Goal: Navigation & Orientation: Find specific page/section

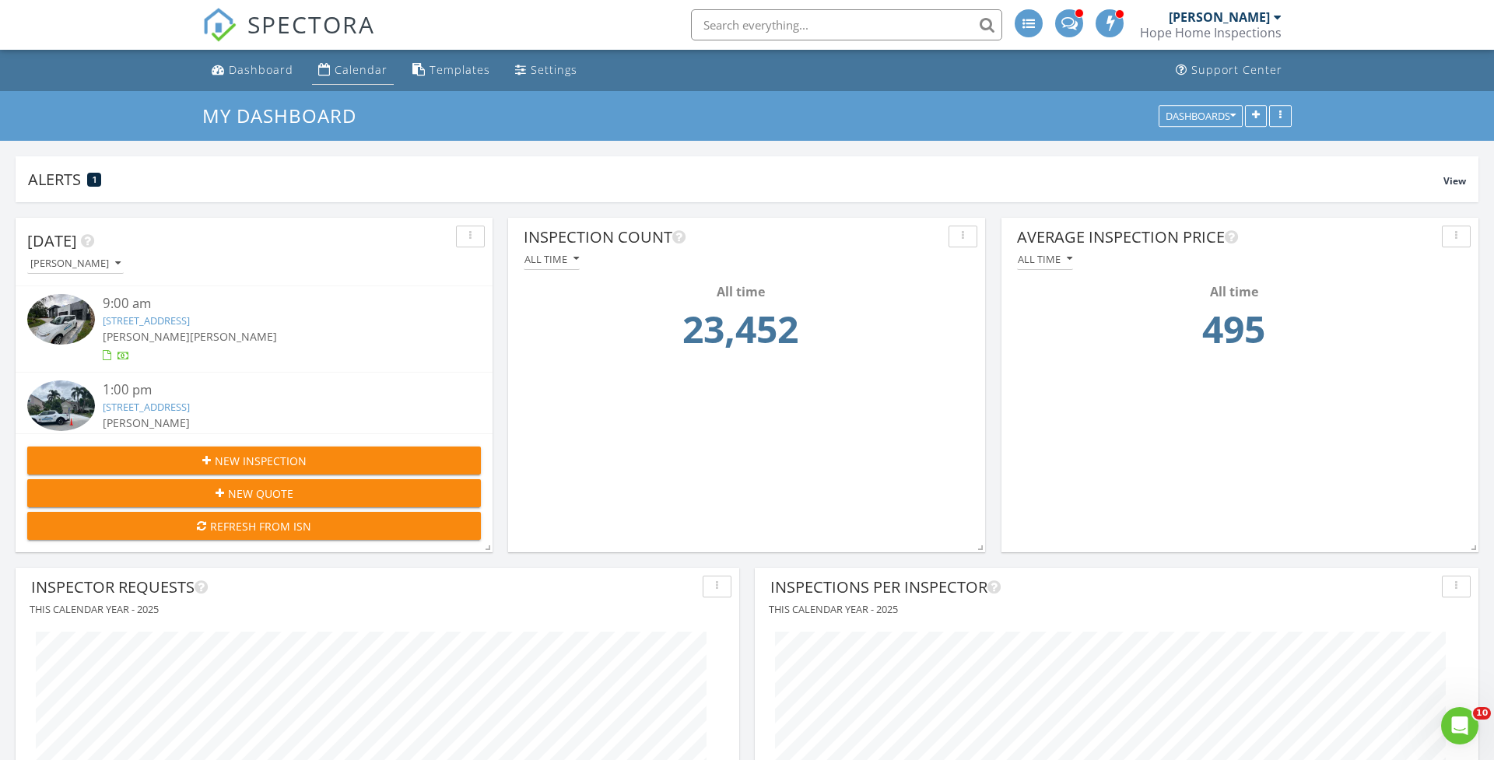
click at [367, 67] on div "Calendar" at bounding box center [361, 69] width 53 height 15
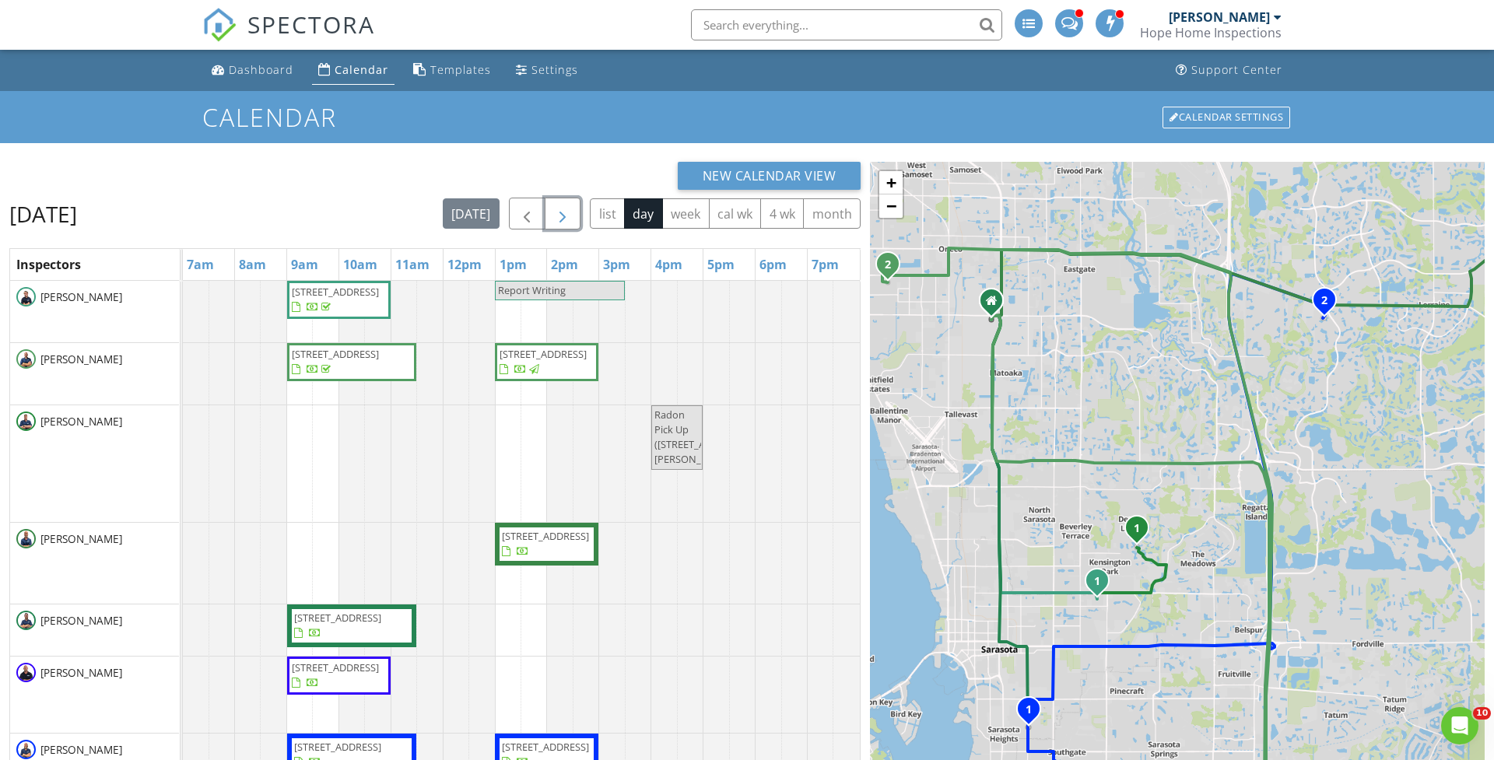
click at [573, 209] on button "button" at bounding box center [563, 214] width 37 height 32
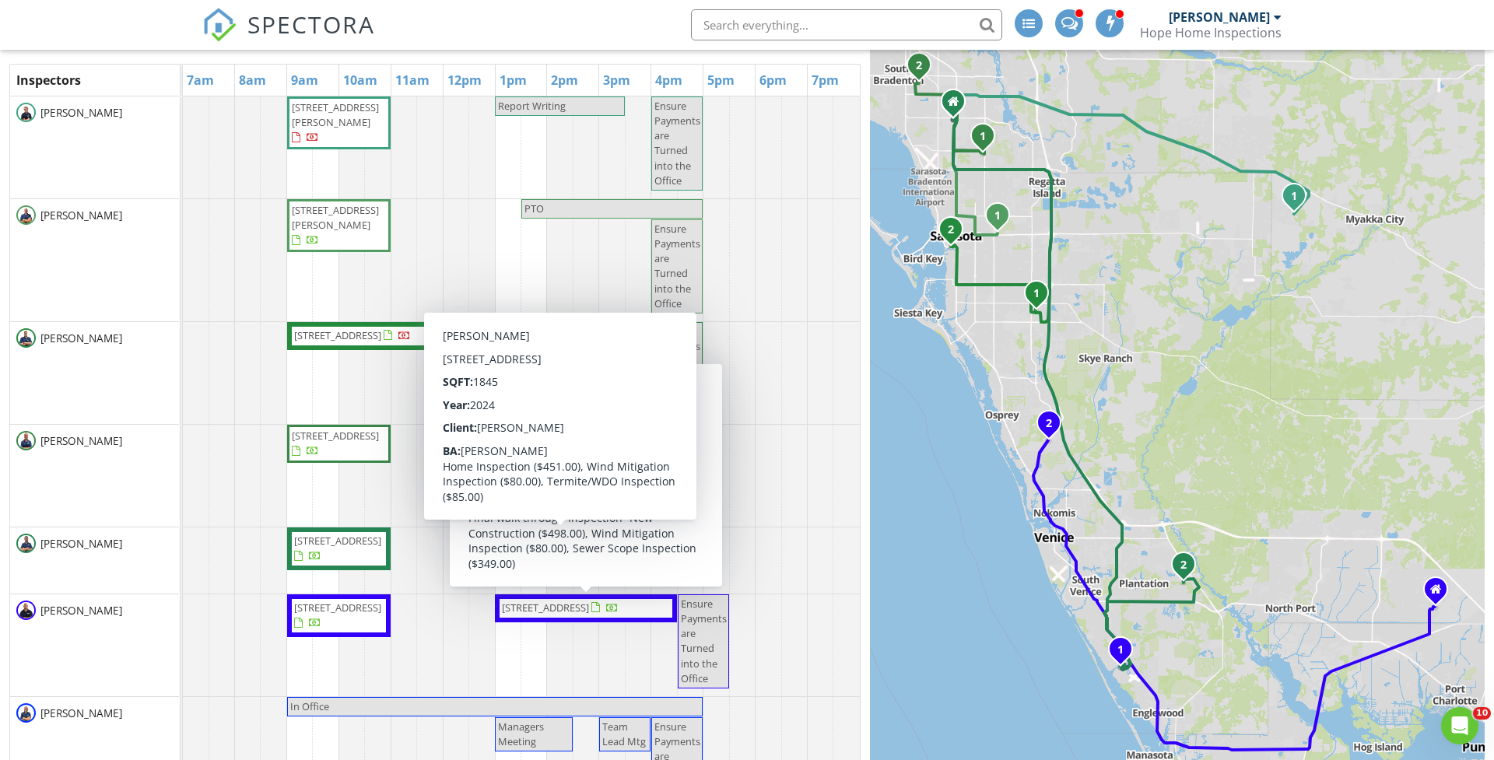
scroll to position [152, 0]
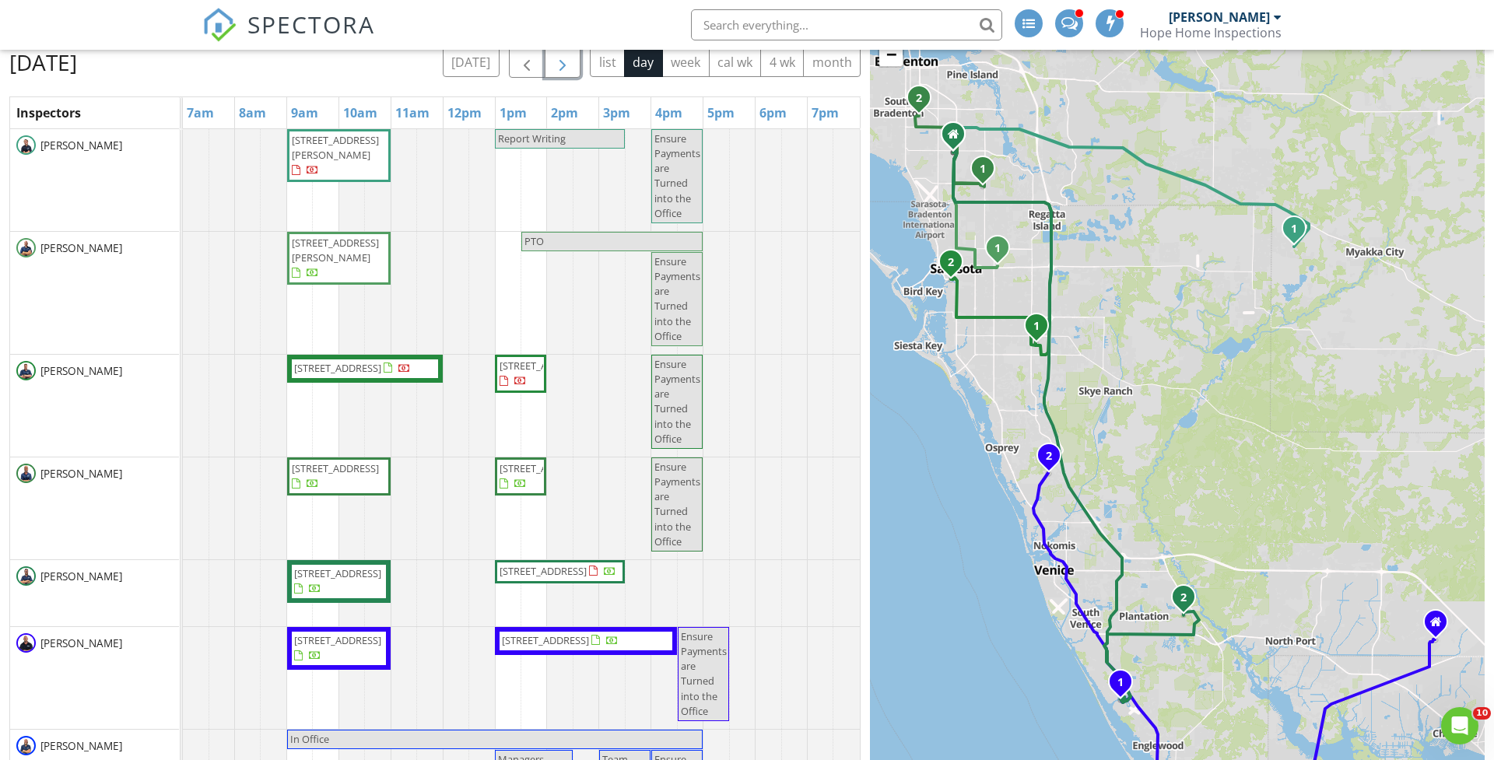
click at [566, 56] on span "button" at bounding box center [562, 62] width 19 height 19
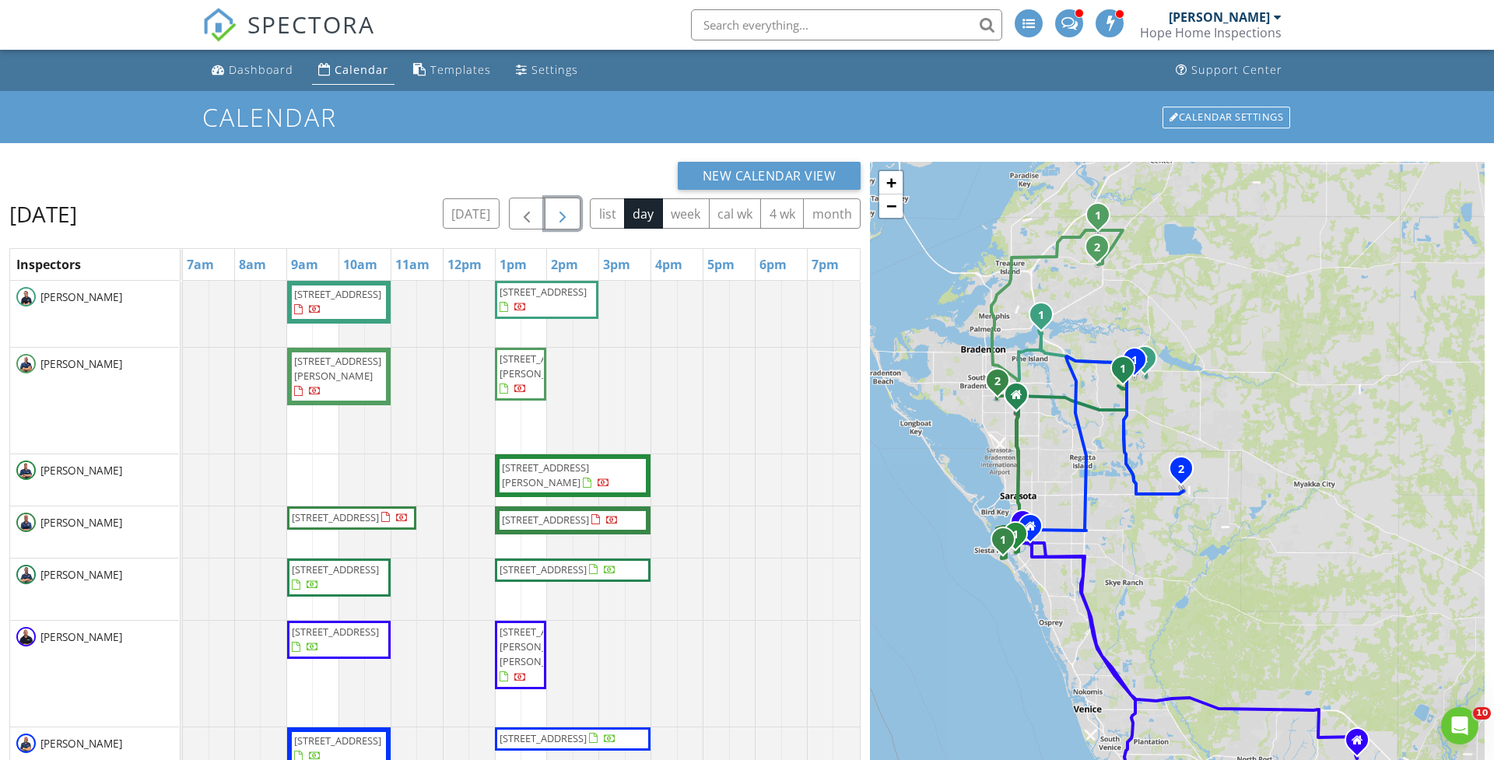
click at [553, 216] on span "button" at bounding box center [562, 214] width 19 height 19
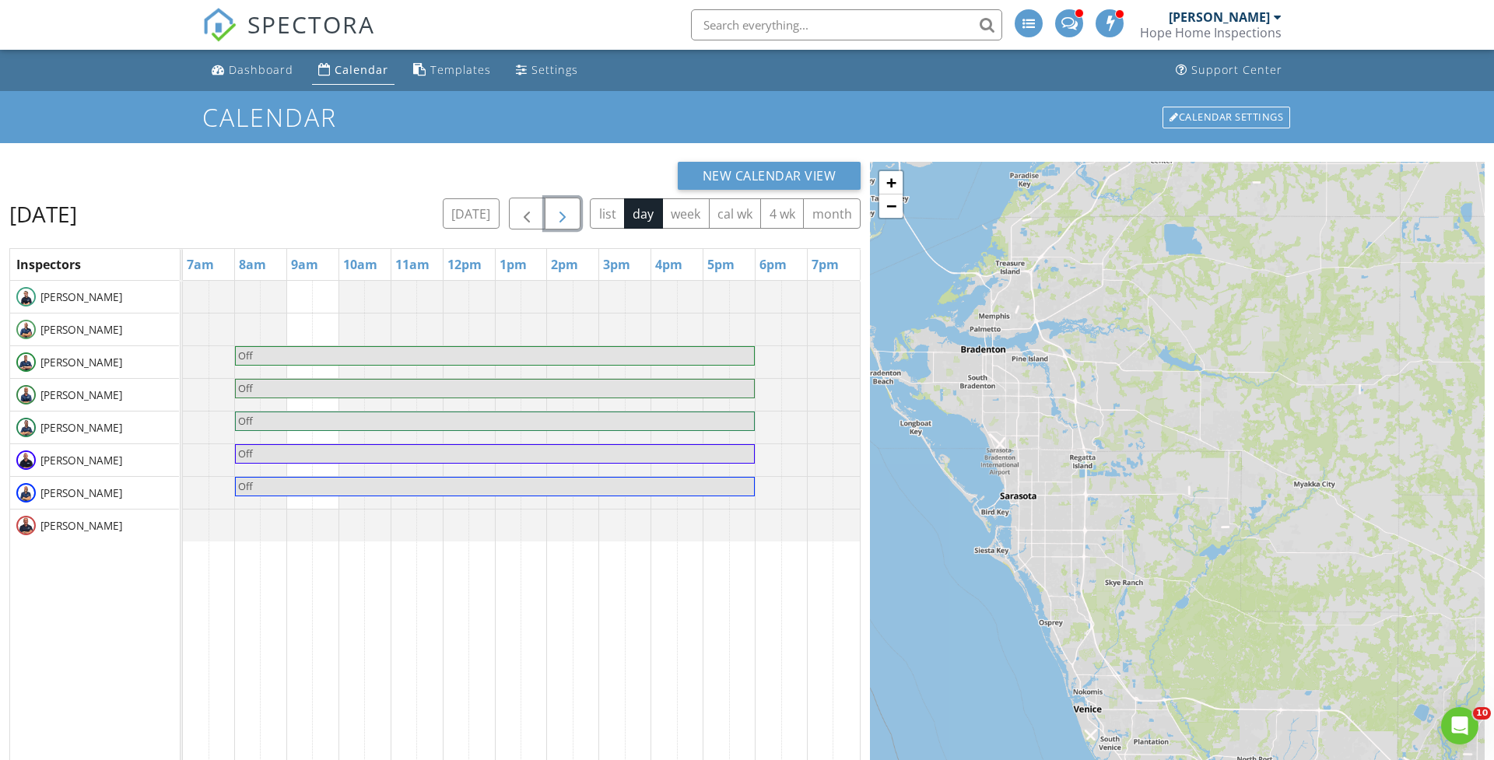
click at [553, 216] on span "button" at bounding box center [562, 214] width 19 height 19
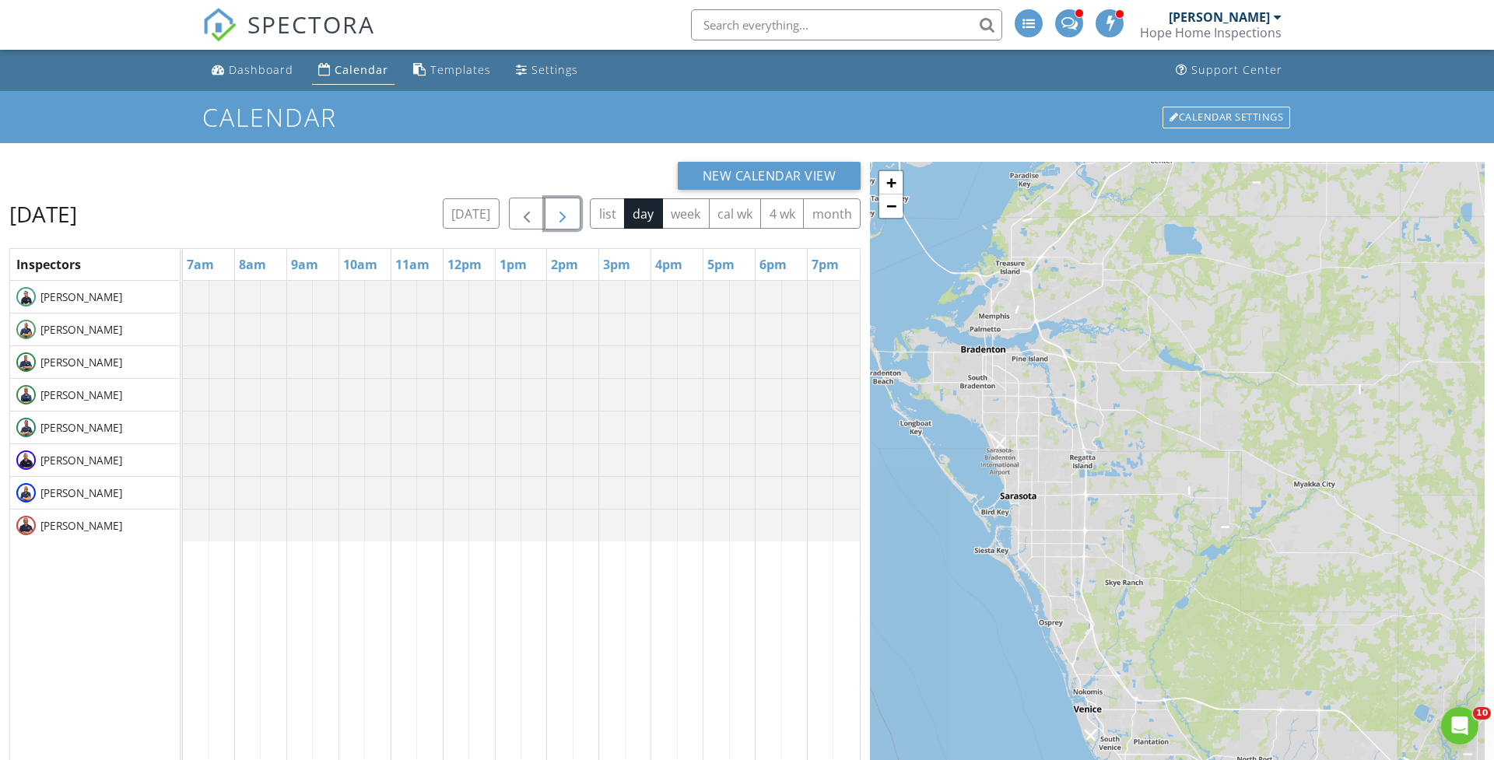
click at [553, 216] on span "button" at bounding box center [562, 214] width 19 height 19
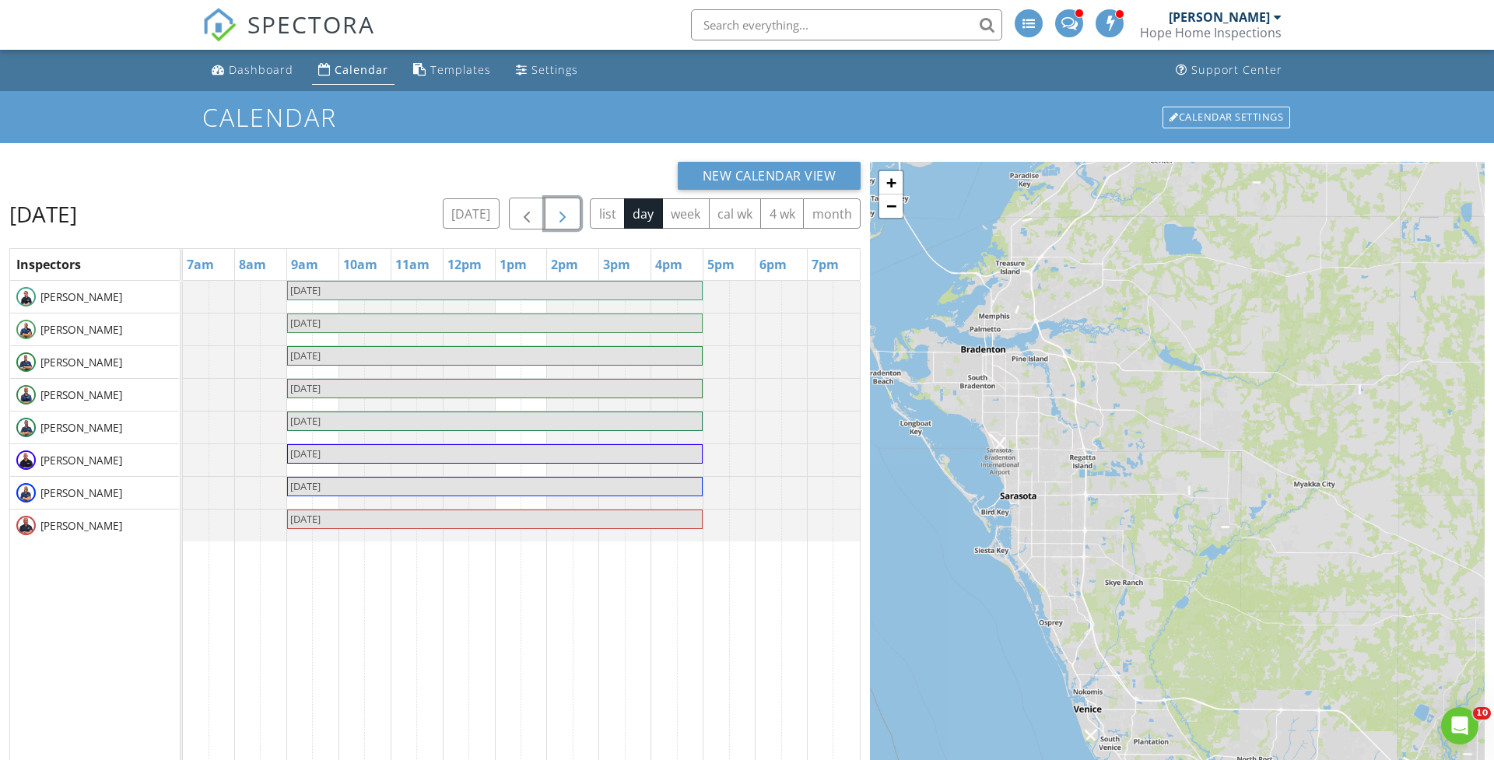
click at [553, 216] on span "button" at bounding box center [562, 214] width 19 height 19
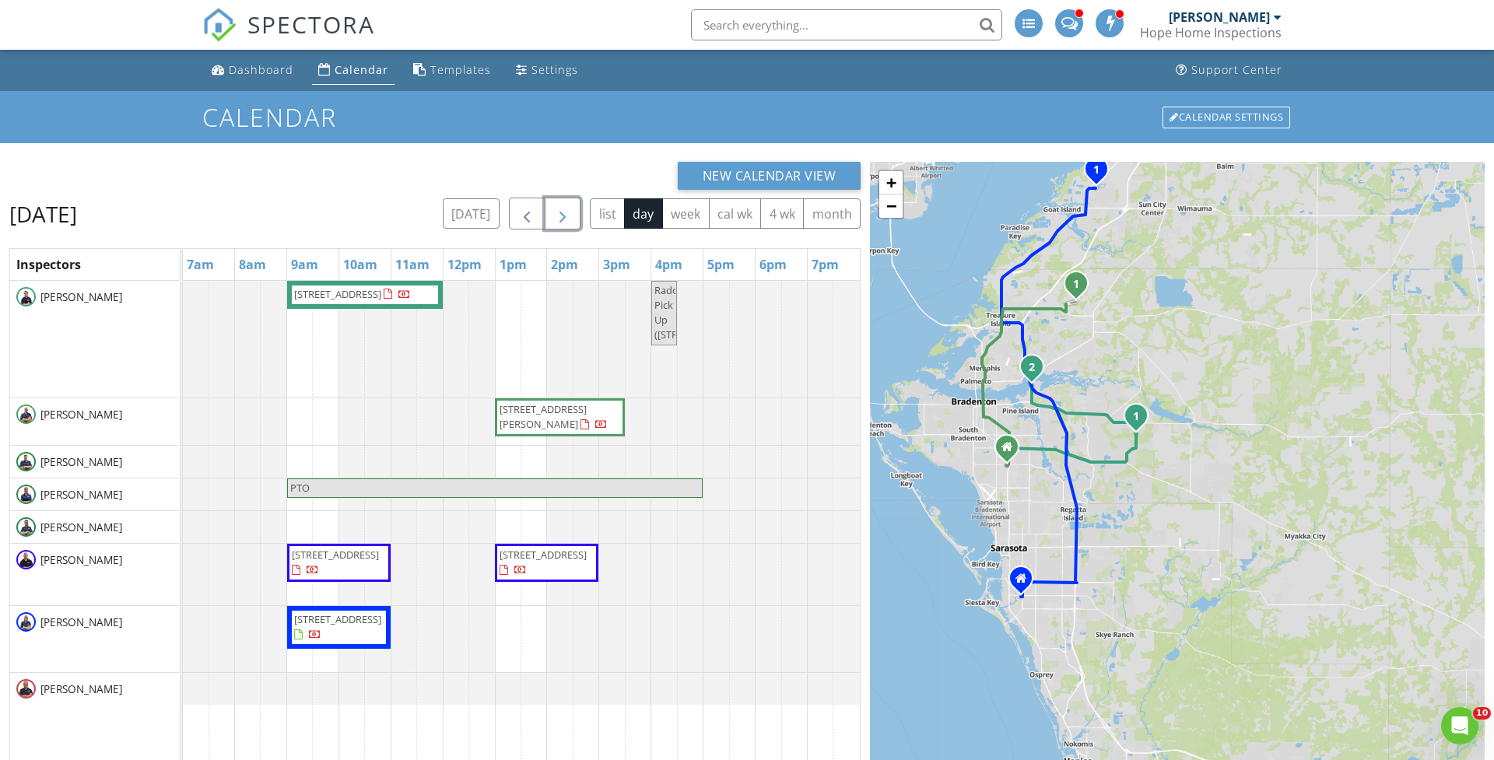
click at [562, 201] on button "button" at bounding box center [563, 214] width 37 height 32
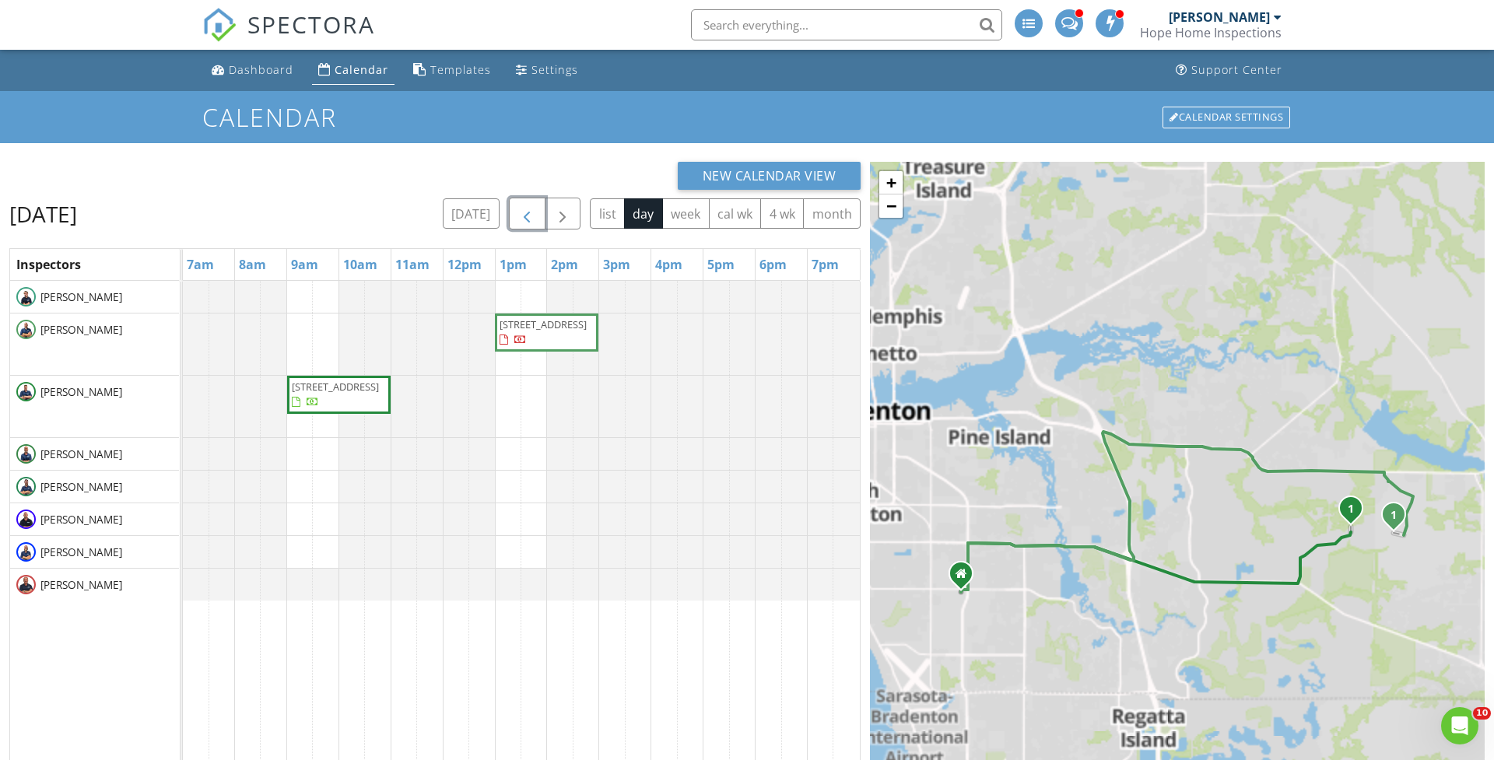
click at [524, 212] on span "button" at bounding box center [527, 214] width 19 height 19
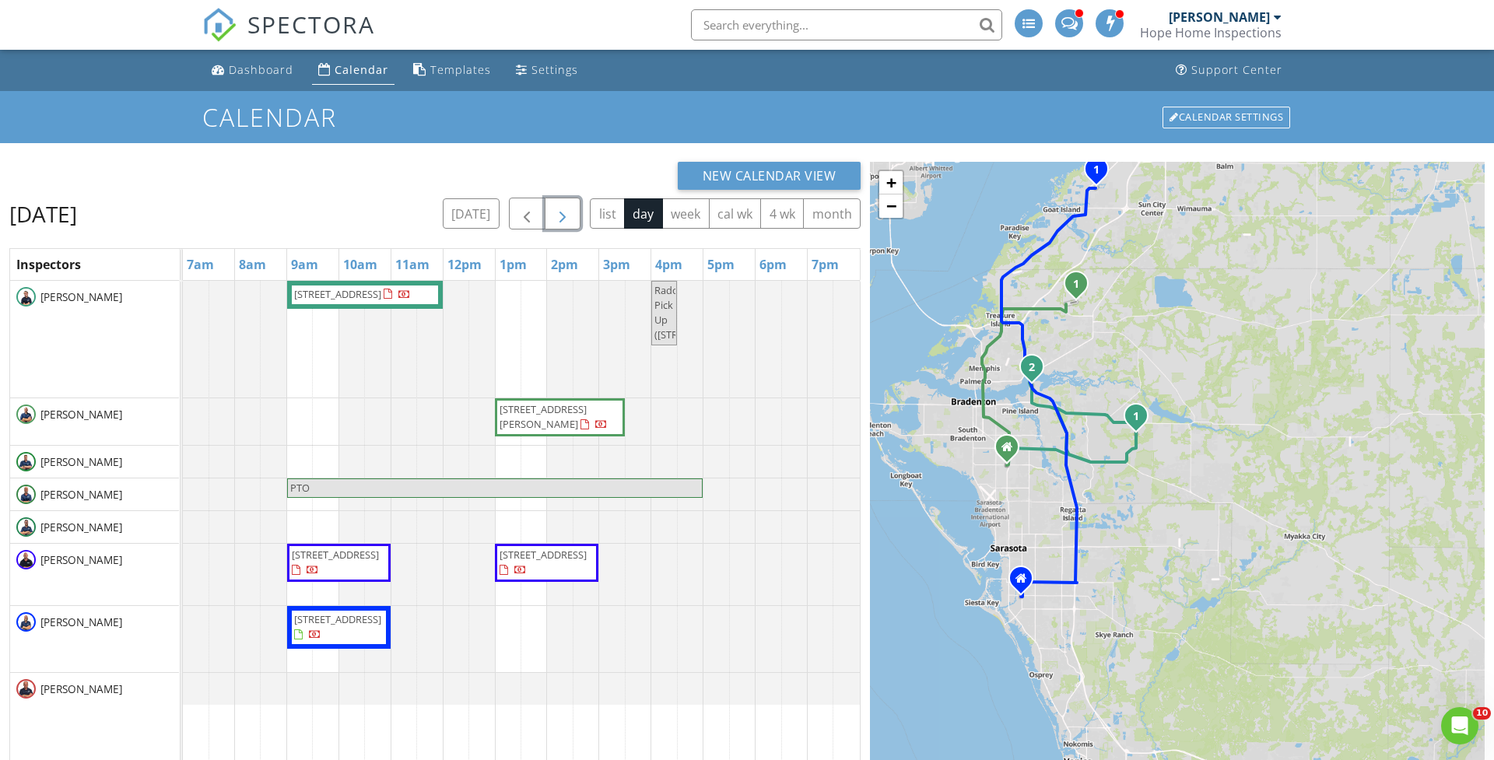
click at [562, 219] on span "button" at bounding box center [562, 214] width 19 height 19
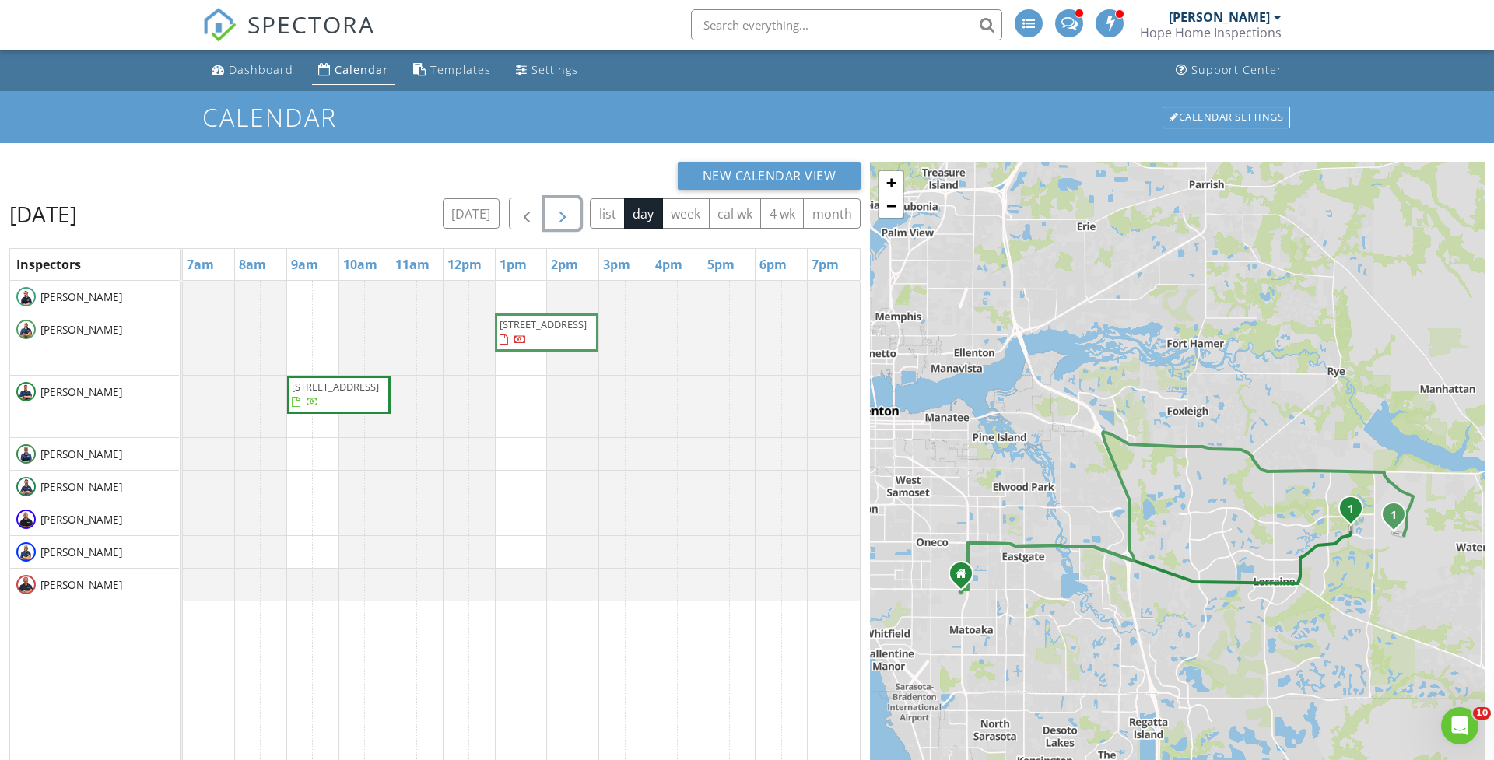
click at [562, 219] on span "button" at bounding box center [562, 214] width 19 height 19
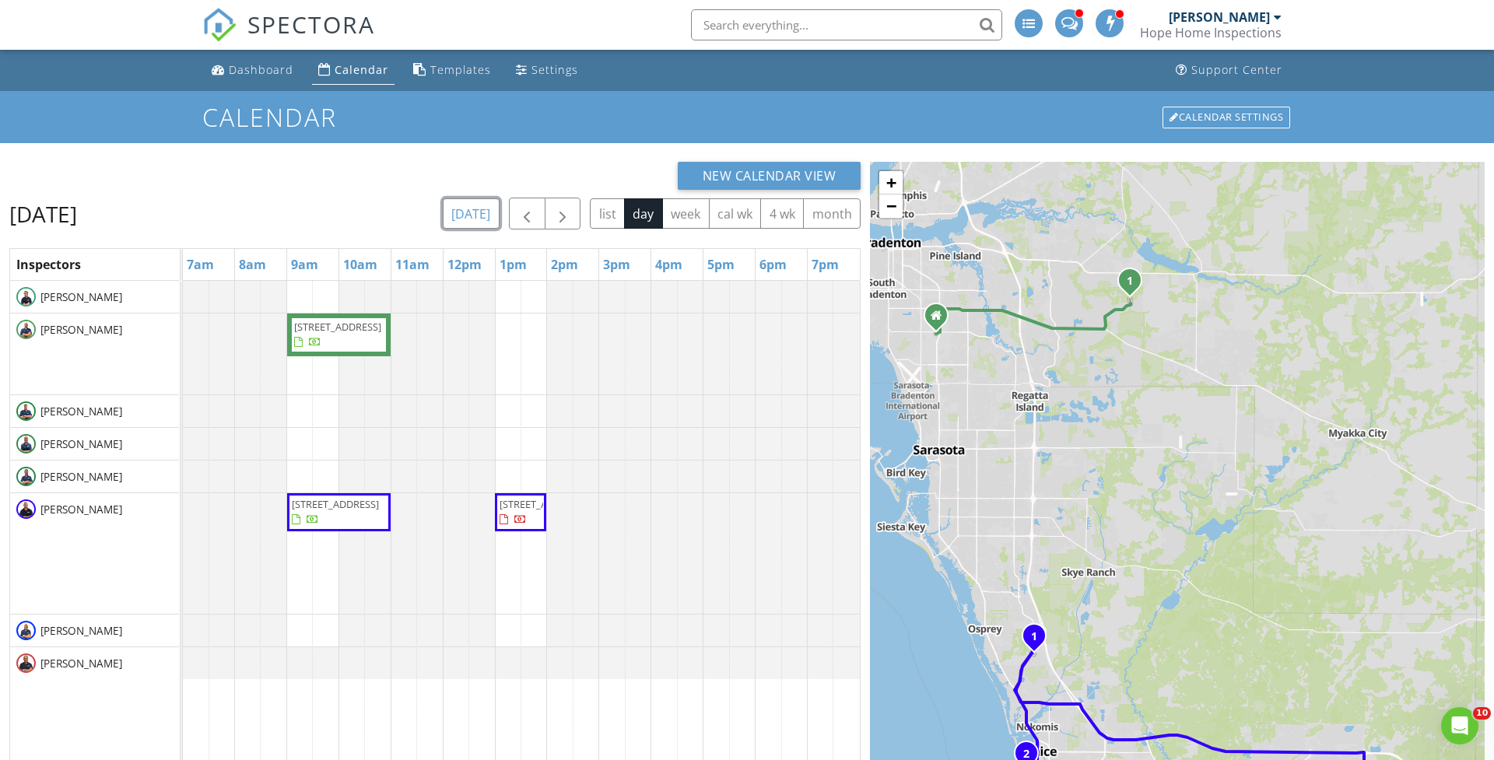
click at [480, 222] on button "[DATE]" at bounding box center [471, 213] width 57 height 30
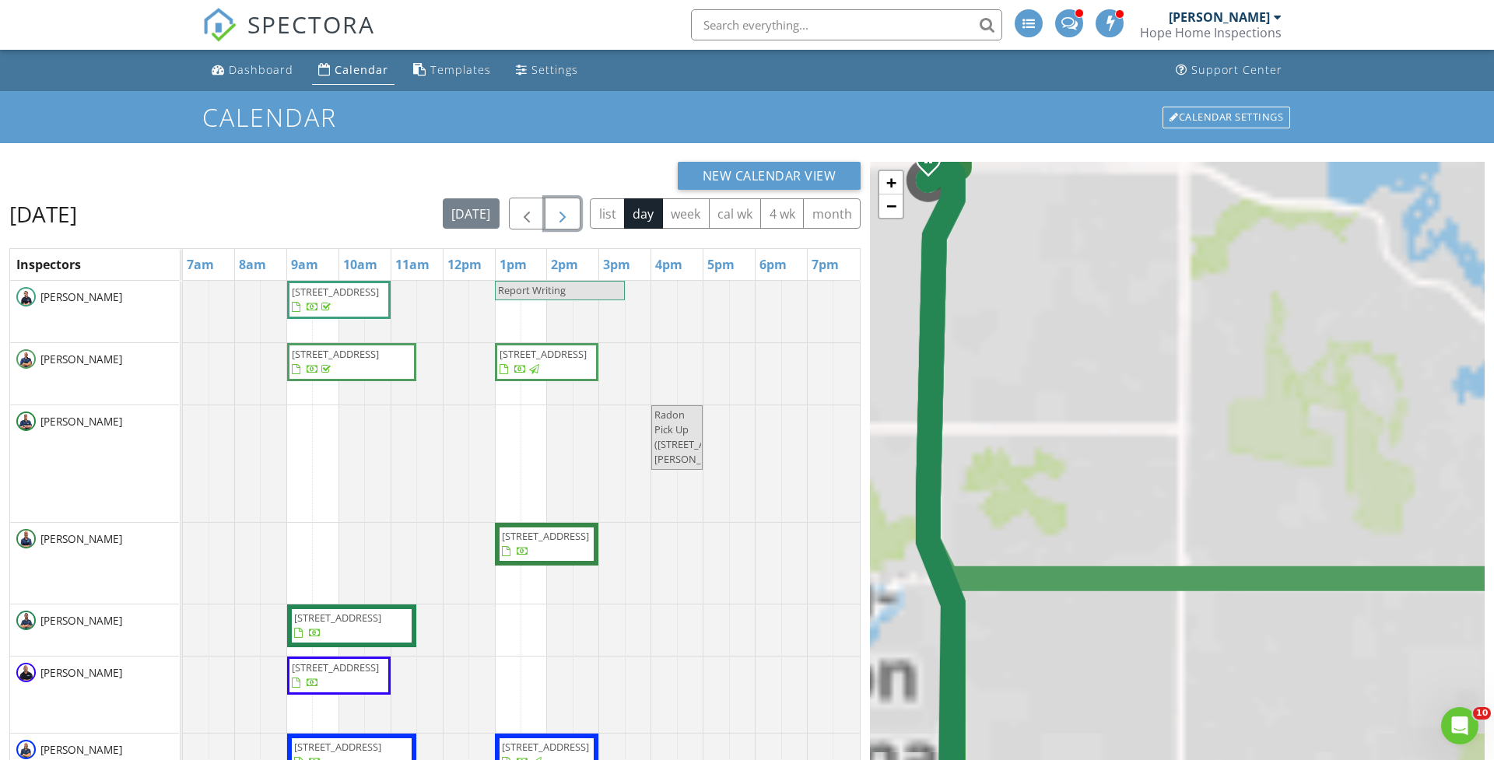
click at [564, 218] on span "button" at bounding box center [562, 214] width 19 height 19
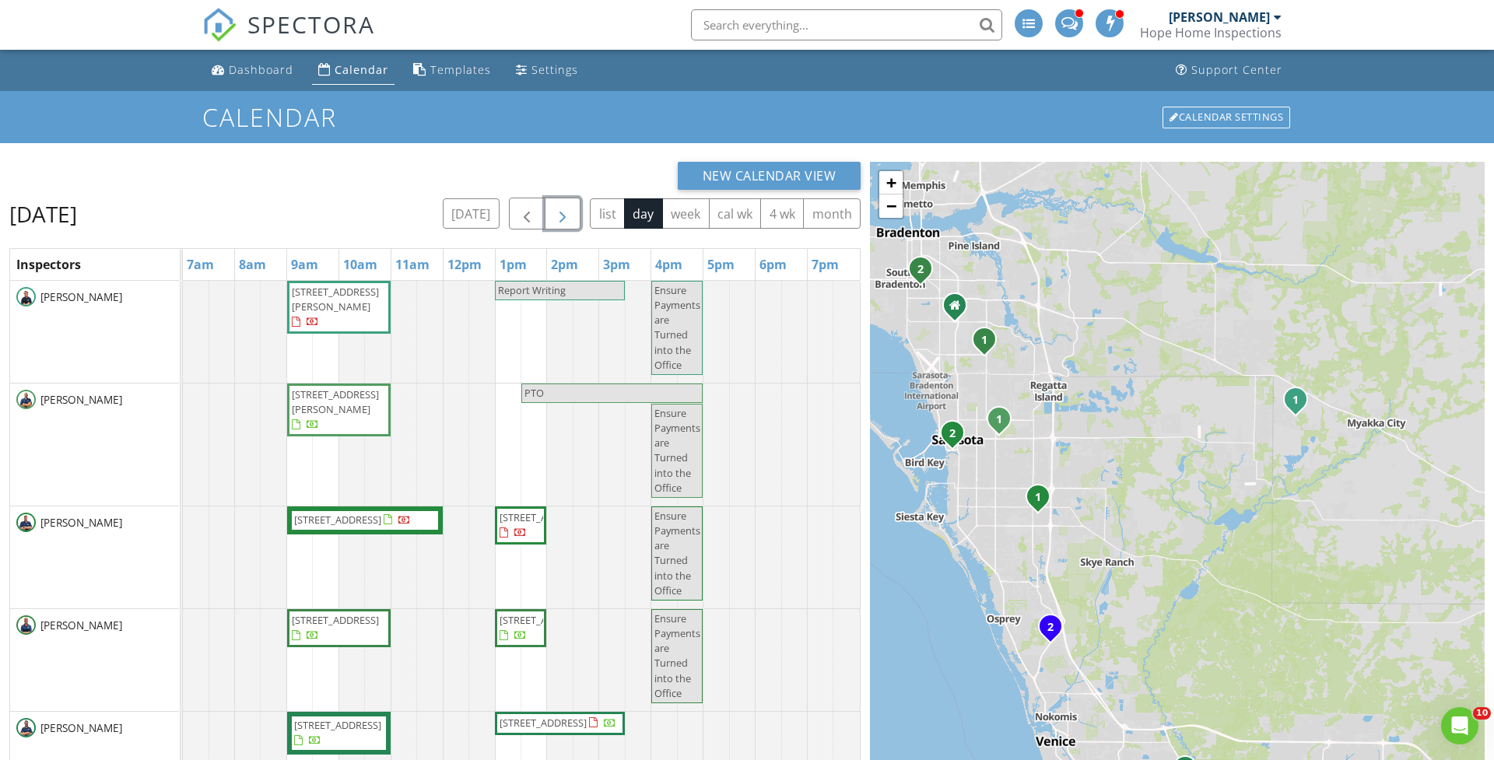
click at [564, 218] on span "button" at bounding box center [562, 214] width 19 height 19
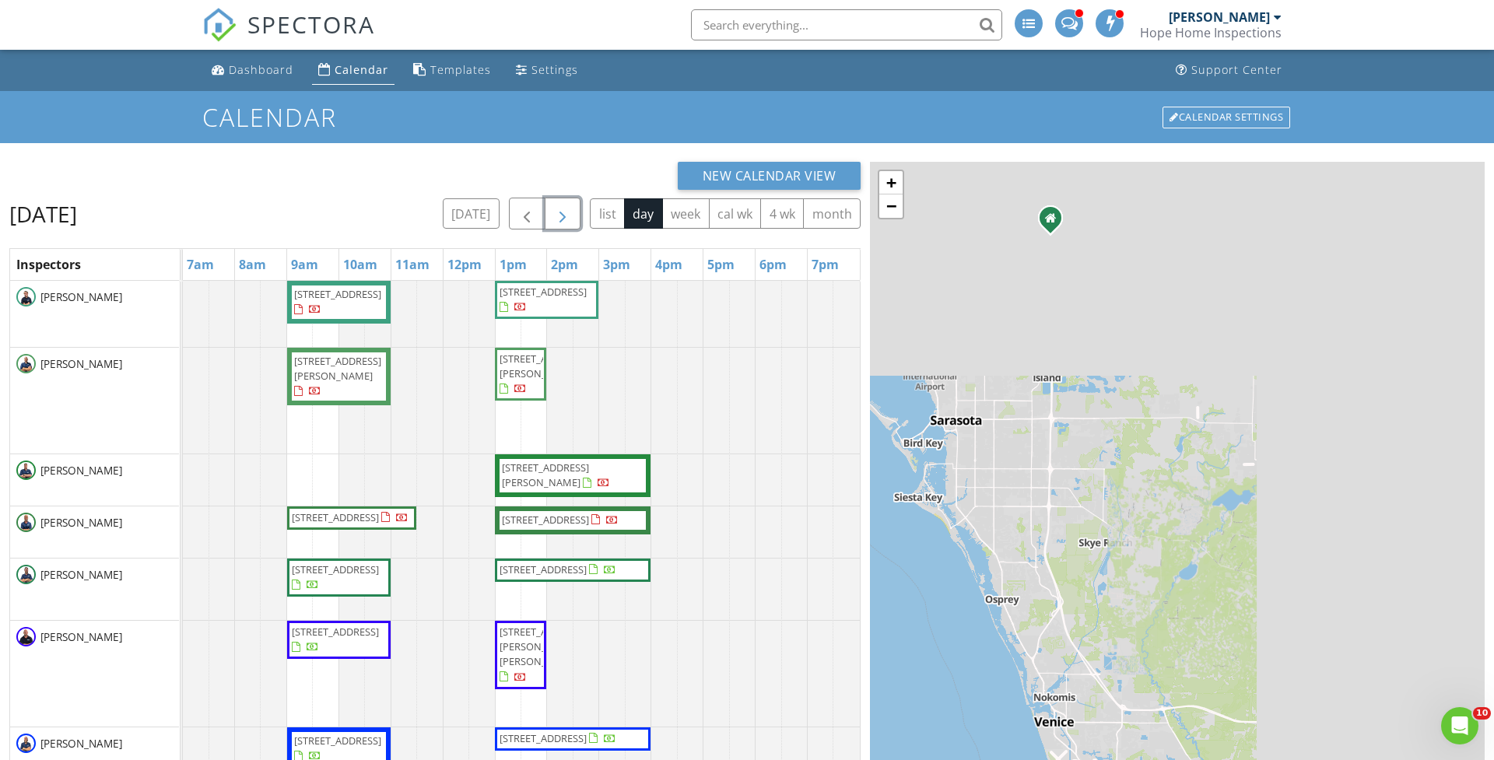
click at [564, 218] on span "button" at bounding box center [562, 214] width 19 height 19
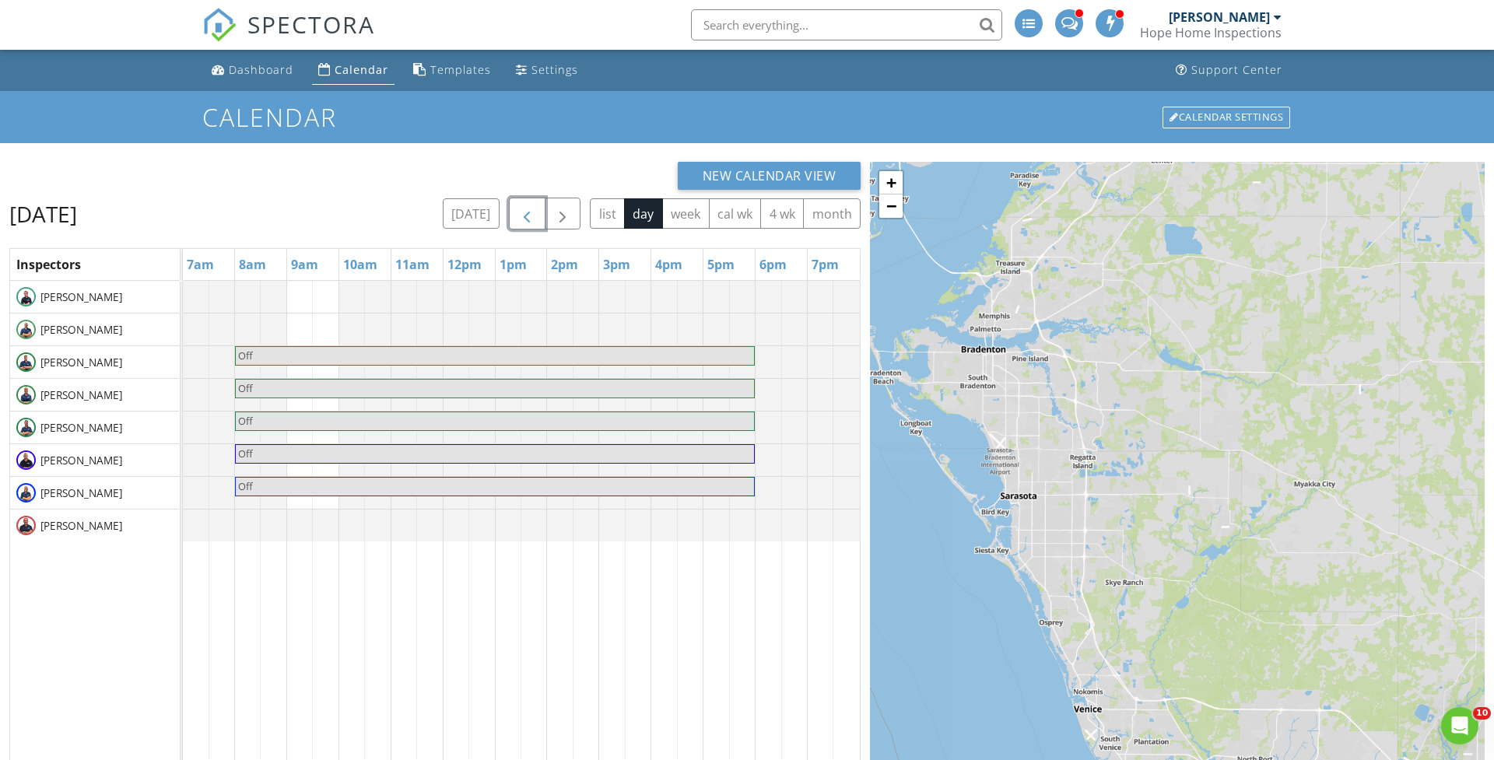
click at [519, 223] on span "button" at bounding box center [527, 214] width 19 height 19
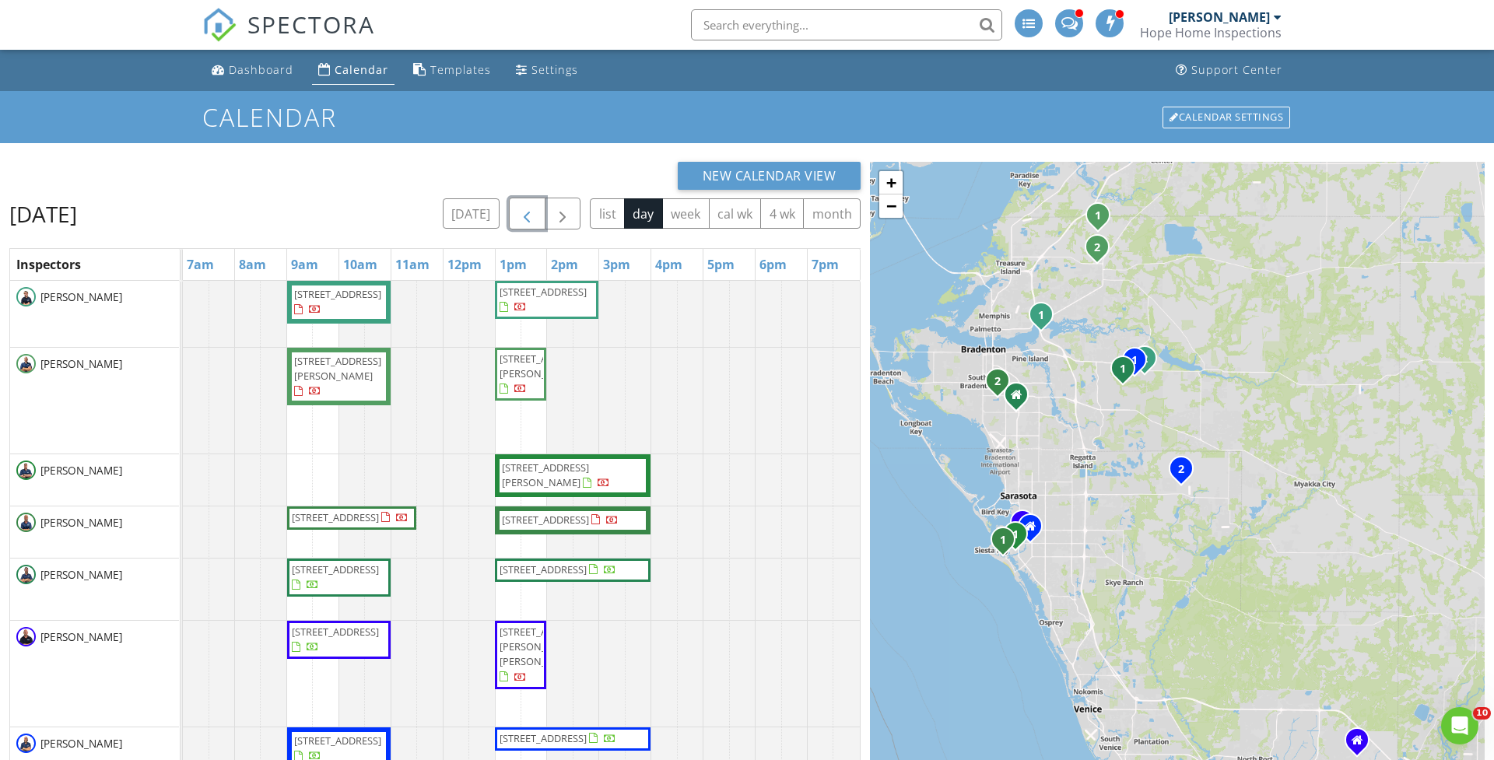
click at [519, 223] on span "button" at bounding box center [527, 214] width 19 height 19
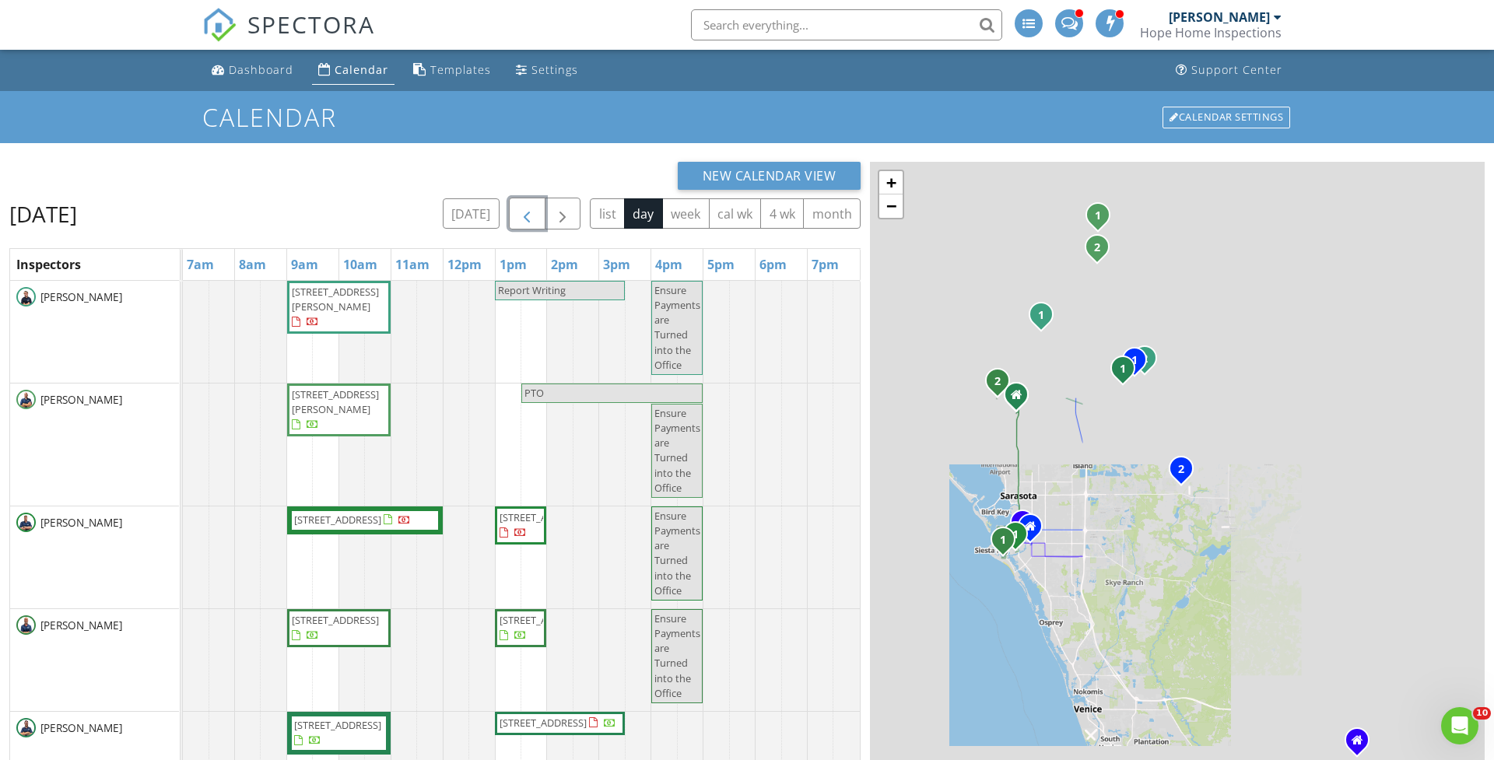
click at [519, 223] on span "button" at bounding box center [527, 214] width 19 height 19
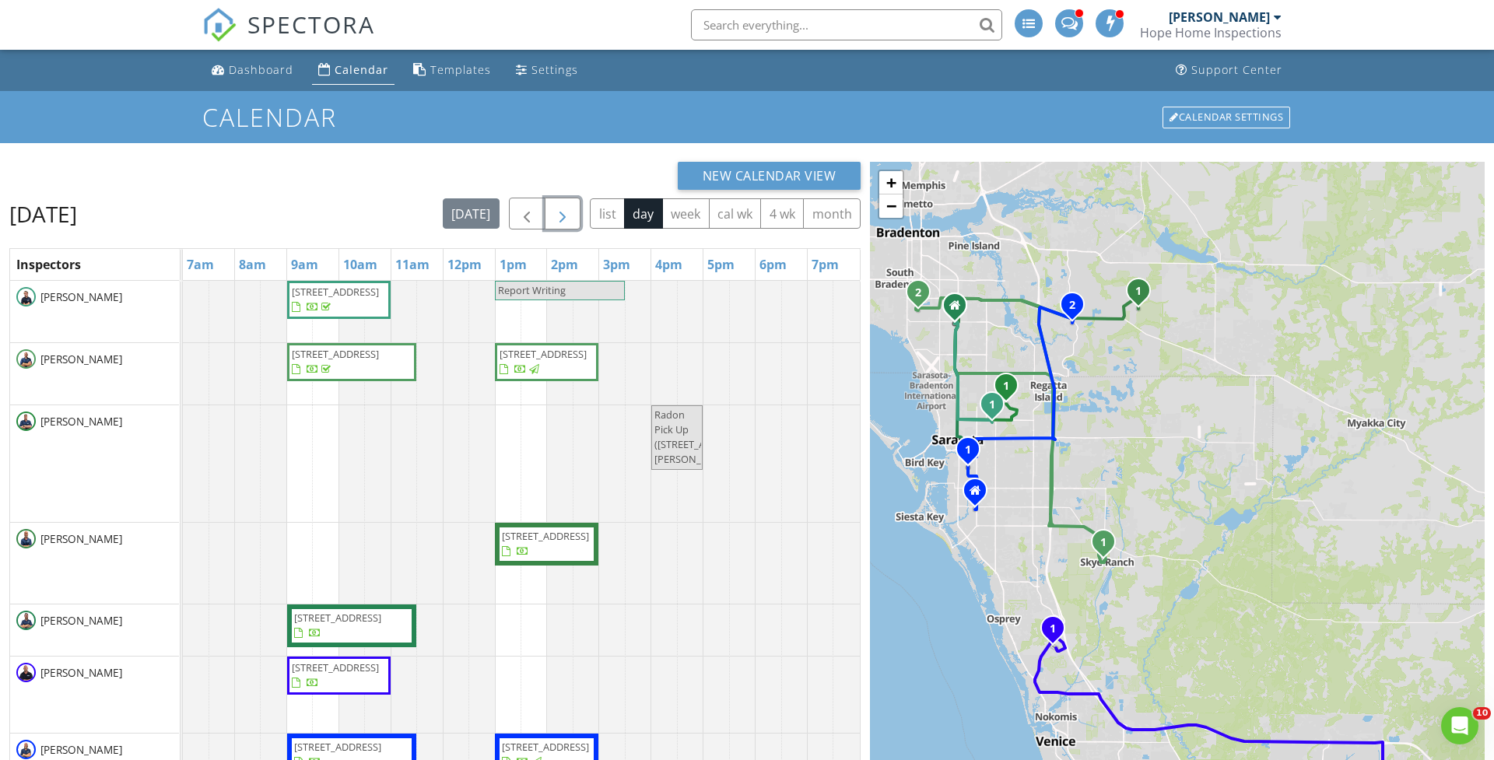
click at [571, 202] on button "button" at bounding box center [563, 214] width 37 height 32
